Goal: Task Accomplishment & Management: Manage account settings

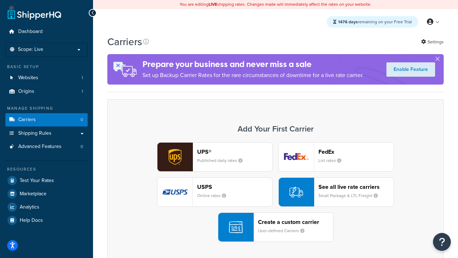
click at [276, 192] on div "UPS® Published daily rates FedEx List rates USPS Online rates See all live rate…" at bounding box center [276, 192] width 322 height 100
click at [356, 152] on header "FedEx" at bounding box center [356, 151] width 75 height 7
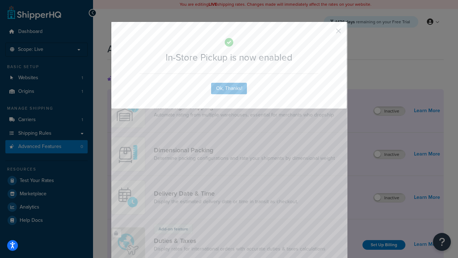
scroll to position [233, 0]
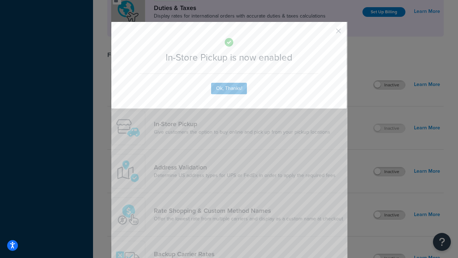
click at [328, 33] on button "button" at bounding box center [328, 34] width 2 height 2
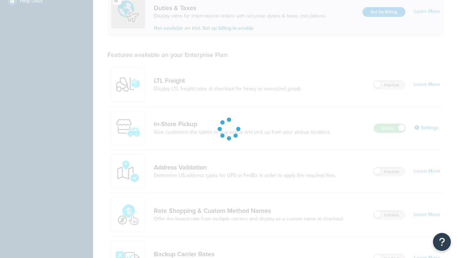
scroll to position [219, 0]
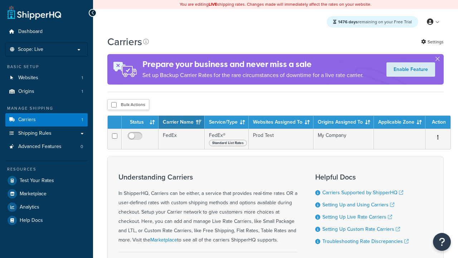
click at [114, 105] on input "checkbox" at bounding box center [113, 104] width 5 height 5
checkbox input "true"
click at [0, 0] on button "Delete" at bounding box center [0, 0] width 0 height 0
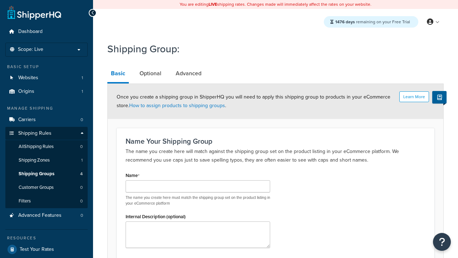
scroll to position [70, 0]
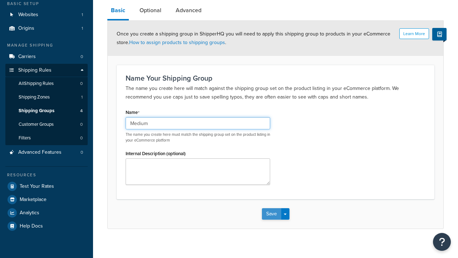
type input "Medium"
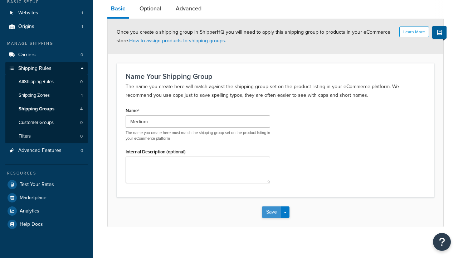
click at [271, 207] on button "Save" at bounding box center [271, 211] width 19 height 11
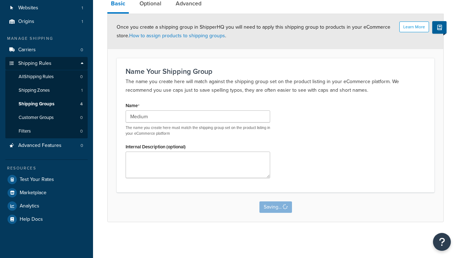
scroll to position [0, 0]
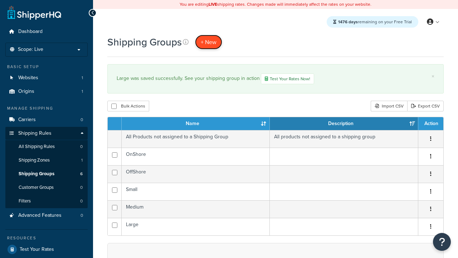
click at [208, 42] on span "+ New" at bounding box center [209, 42] width 16 height 8
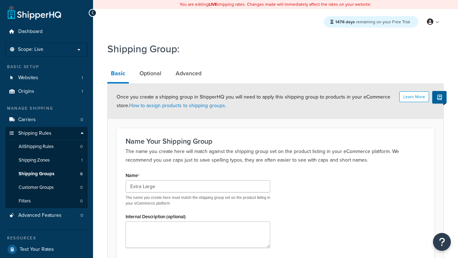
type input "Extra Large"
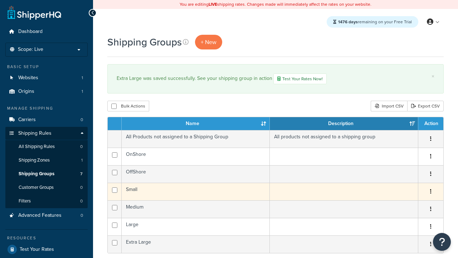
click at [431, 193] on icon "button" at bounding box center [430, 191] width 1 height 5
click at [0, 0] on link "Edit" at bounding box center [0, 0] width 0 height 0
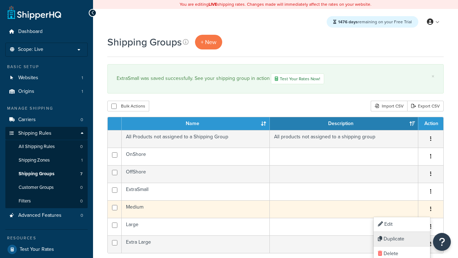
click at [402, 239] on link "Duplicate" at bounding box center [402, 239] width 57 height 15
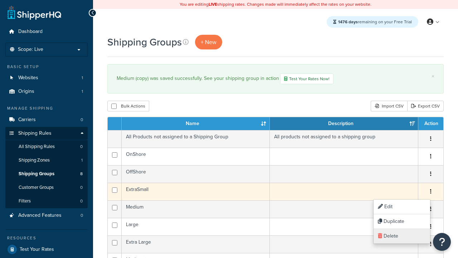
click at [402, 236] on link "Delete" at bounding box center [402, 236] width 57 height 15
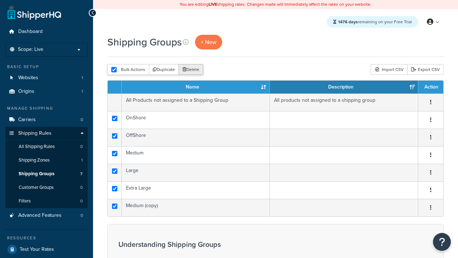
click at [190, 70] on button "Delete" at bounding box center [191, 69] width 25 height 11
